Goal: Communication & Community: Answer question/provide support

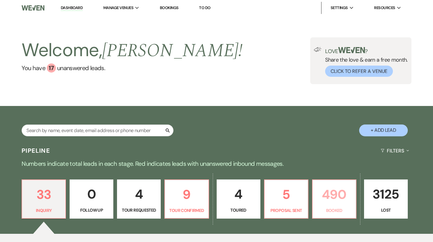
click at [328, 195] on p "490" at bounding box center [334, 195] width 36 height 20
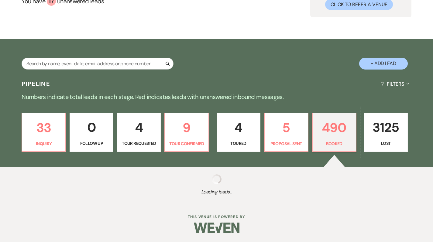
scroll to position [67, 0]
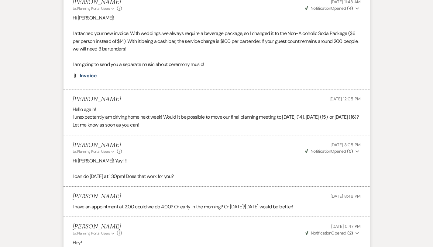
scroll to position [1401, 0]
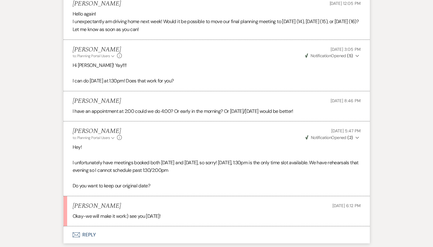
click at [76, 226] on button "Envelope Reply" at bounding box center [217, 234] width 306 height 17
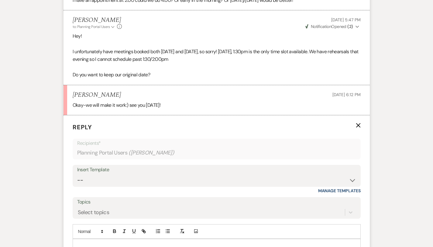
scroll to position [1536, 0]
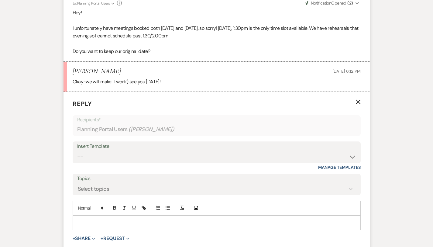
click at [78, 219] on p at bounding box center [217, 222] width 278 height 7
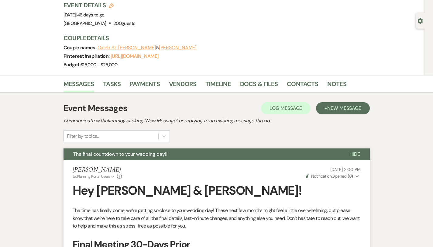
scroll to position [0, 0]
